Goal: Information Seeking & Learning: Learn about a topic

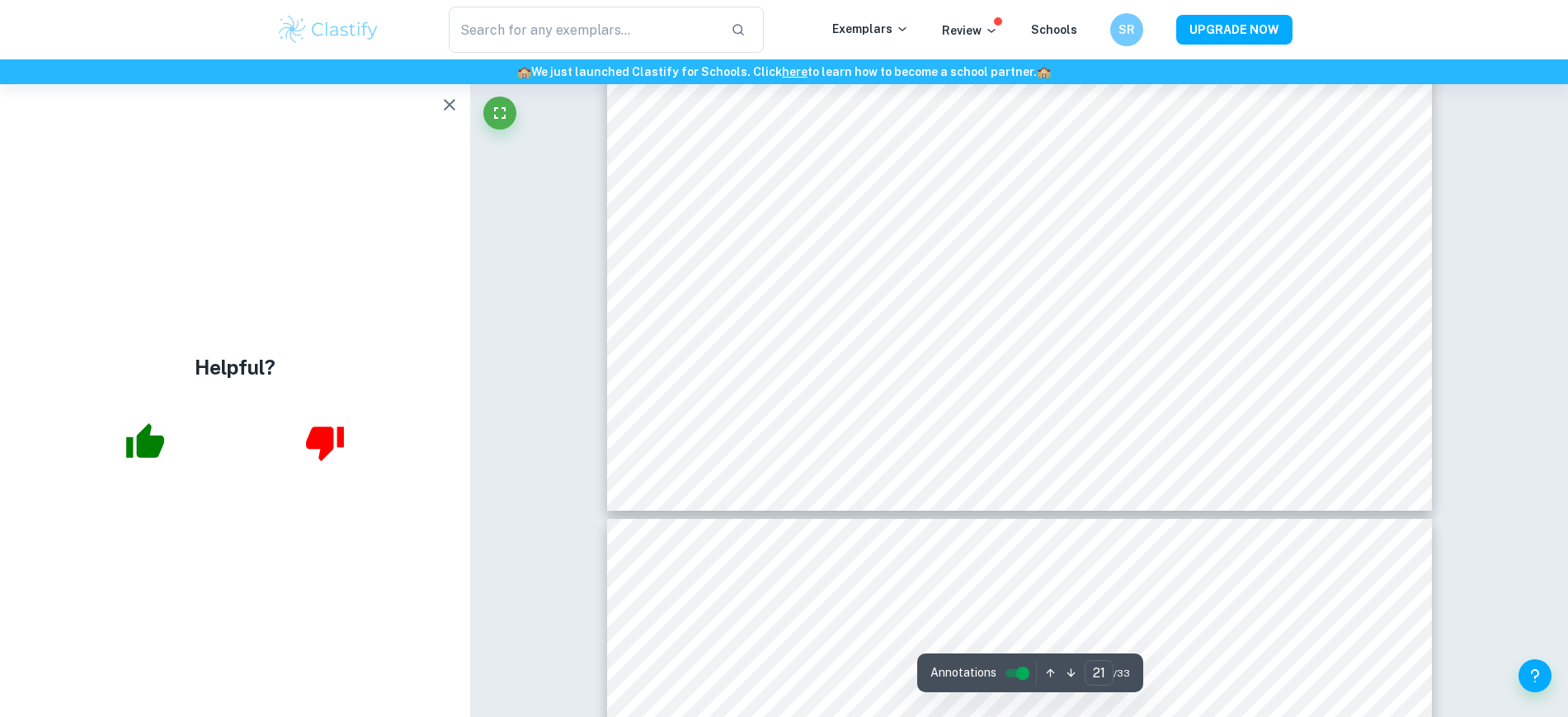
scroll to position [22840, 0]
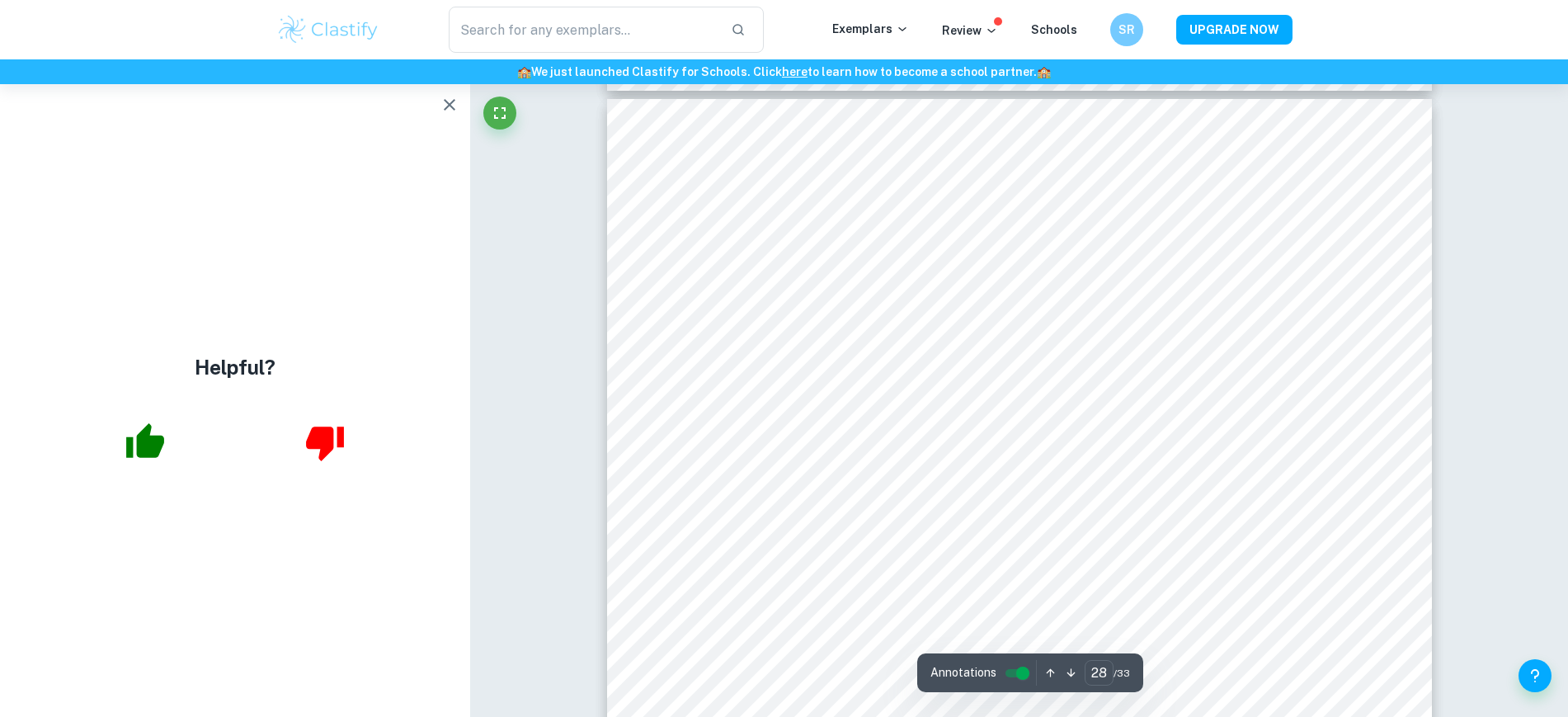
type input "27"
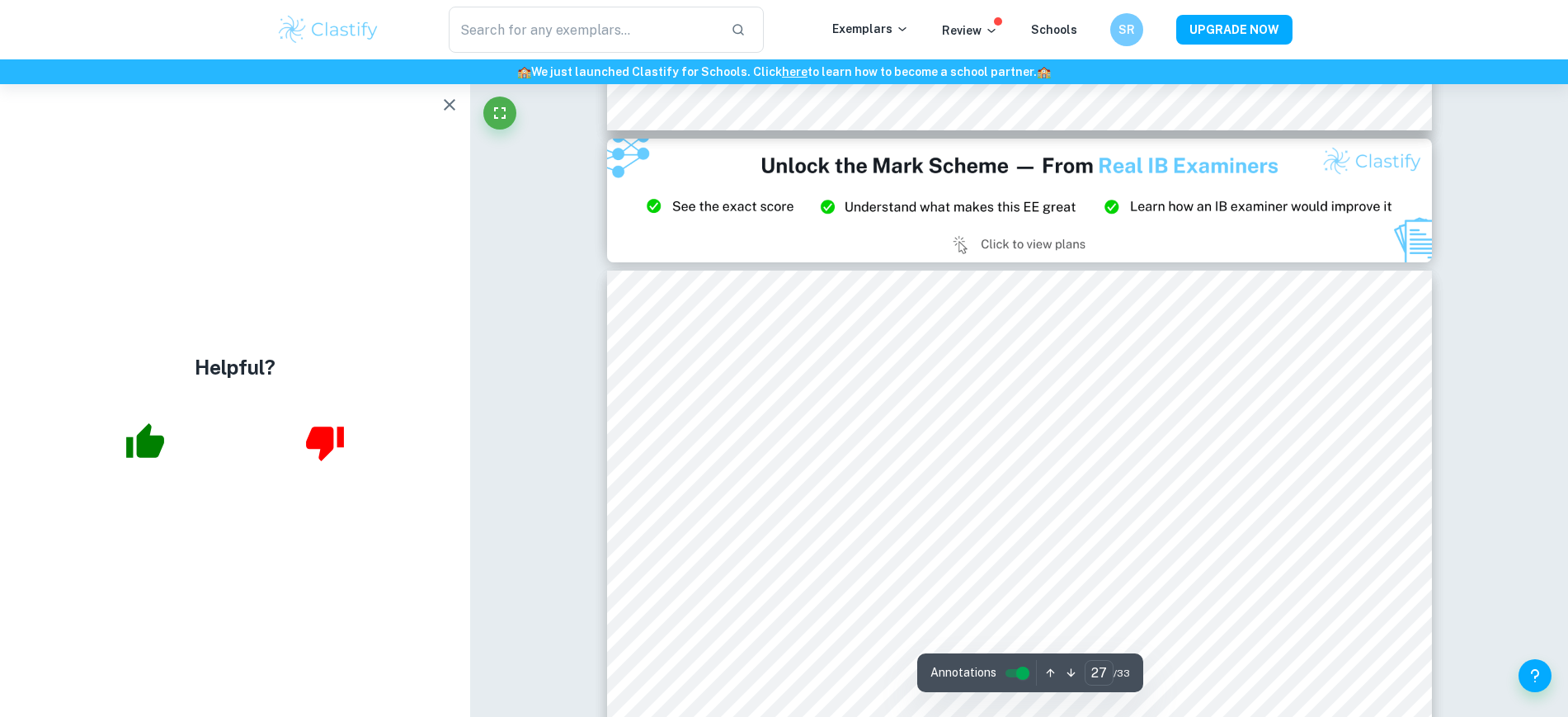
scroll to position [28591, 0]
